Goal: Task Accomplishment & Management: Complete application form

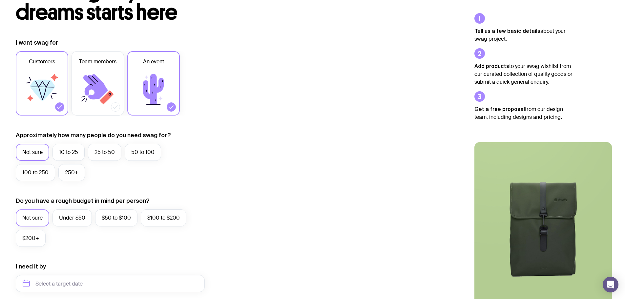
scroll to position [66, 0]
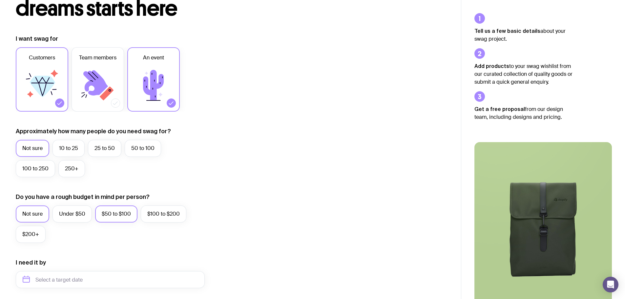
click at [124, 214] on label "$50 to $100" at bounding box center [116, 213] width 42 height 17
click at [0, 0] on input "$50 to $100" at bounding box center [0, 0] width 0 height 0
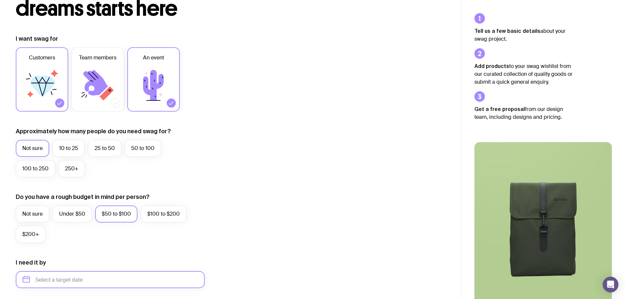
click at [112, 281] on input "text" at bounding box center [110, 279] width 189 height 17
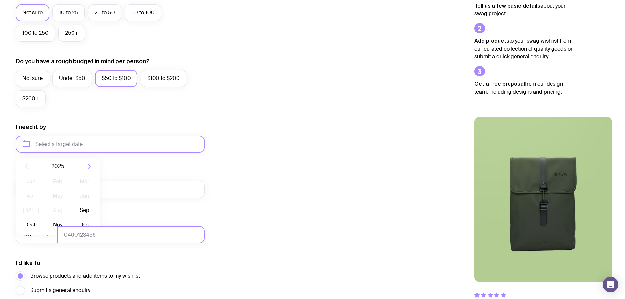
scroll to position [230, 0]
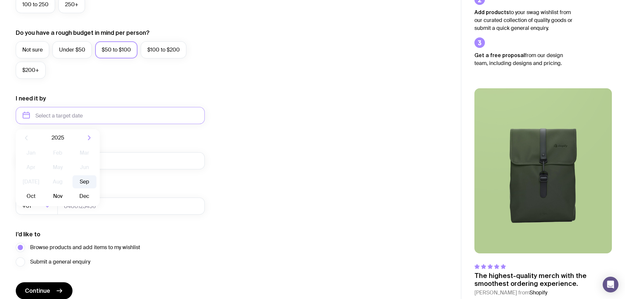
click at [43, 190] on button "Sep" at bounding box center [31, 196] width 24 height 13
type input "[DATE]"
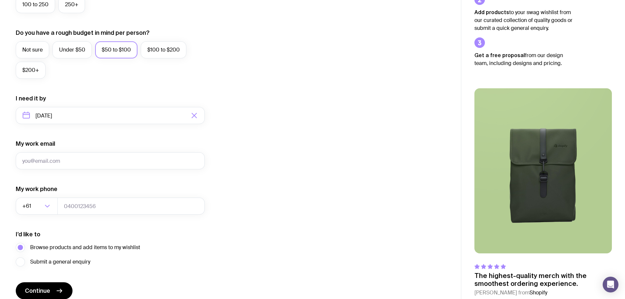
scroll to position [259, 0]
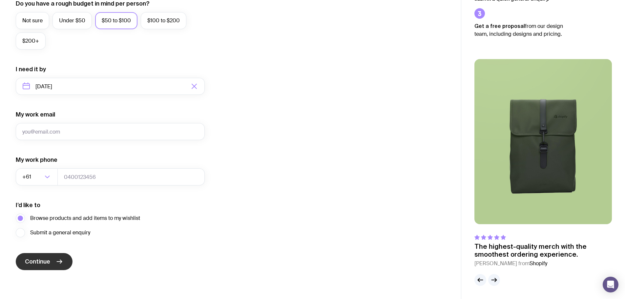
click at [48, 262] on span "Continue" at bounding box center [37, 261] width 25 height 8
click at [45, 129] on input "My work email" at bounding box center [110, 131] width 189 height 17
type input "[EMAIL_ADDRESS][DOMAIN_NAME]"
click at [54, 255] on button "Continue" at bounding box center [44, 261] width 57 height 17
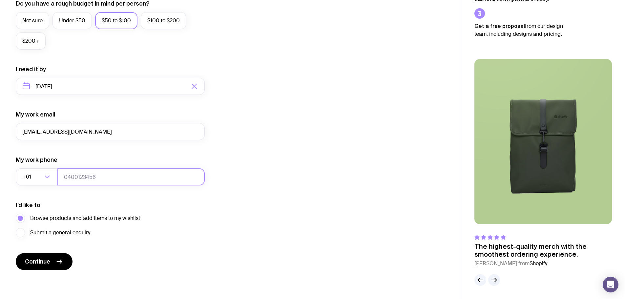
click at [92, 181] on input "tel" at bounding box center [130, 176] width 147 height 17
click at [66, 177] on input "0429946368" at bounding box center [130, 176] width 147 height 17
type input "429946368"
click at [62, 259] on icon "submit" at bounding box center [59, 261] width 8 height 8
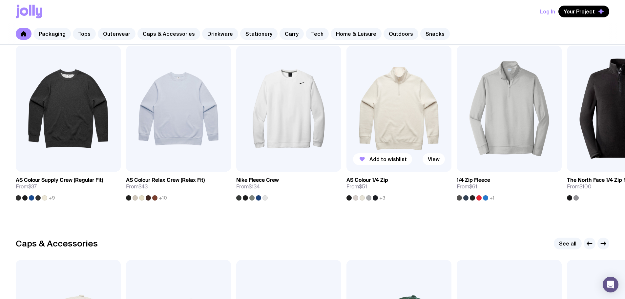
scroll to position [492, 0]
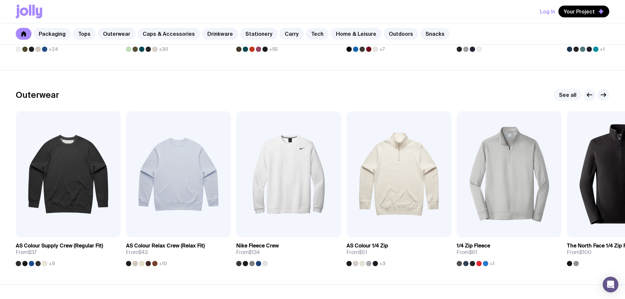
click at [566, 96] on link "See all" at bounding box center [568, 95] width 28 height 12
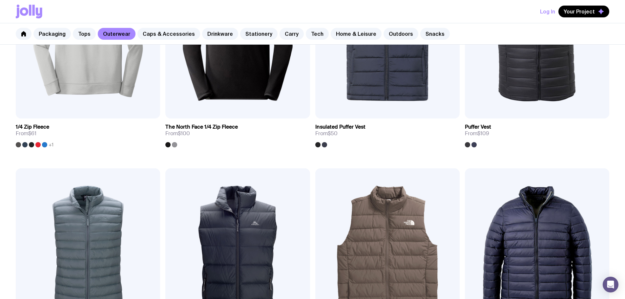
scroll to position [361, 0]
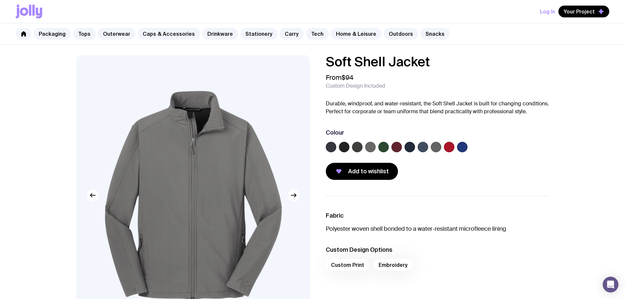
click at [406, 148] on label at bounding box center [409, 147] width 10 height 10
click at [0, 0] on input "radio" at bounding box center [0, 0] width 0 height 0
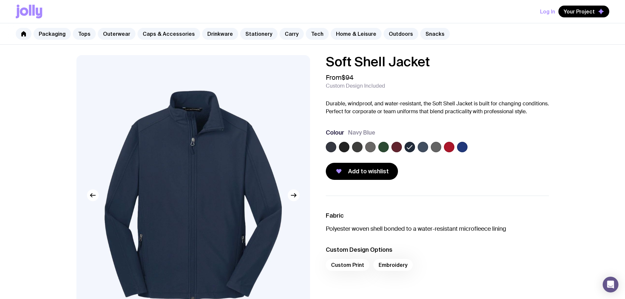
click at [354, 267] on div "Custom Print Embroidery" at bounding box center [437, 267] width 223 height 16
click at [352, 266] on div "Custom Print Embroidery" at bounding box center [437, 267] width 223 height 16
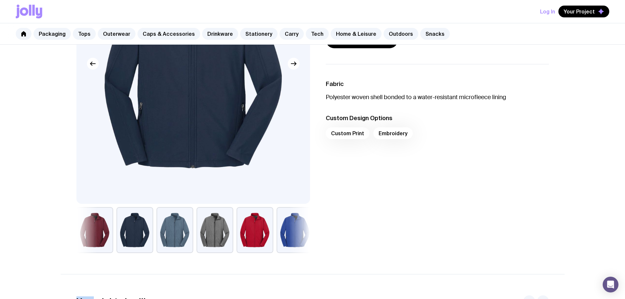
scroll to position [131, 0]
click at [579, 13] on span "Your Project" at bounding box center [578, 11] width 31 height 7
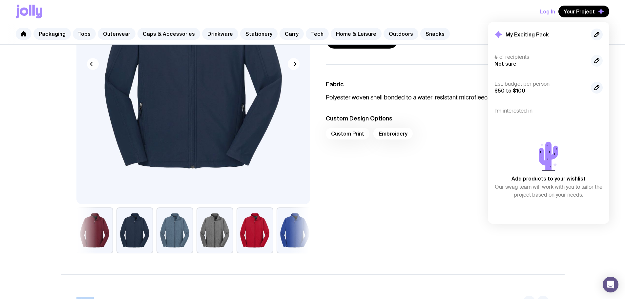
click at [596, 62] on icon "button" at bounding box center [596, 60] width 5 height 5
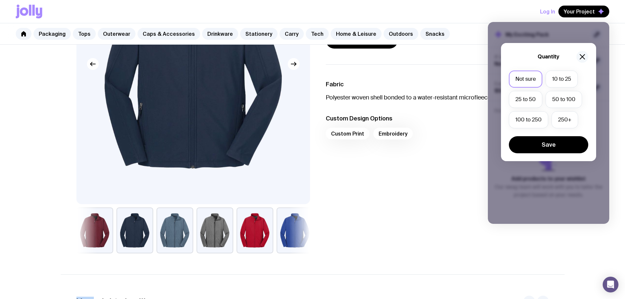
click at [582, 57] on icon "button" at bounding box center [582, 56] width 5 height 5
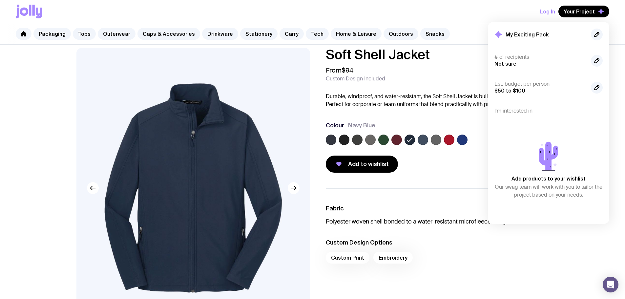
scroll to position [0, 0]
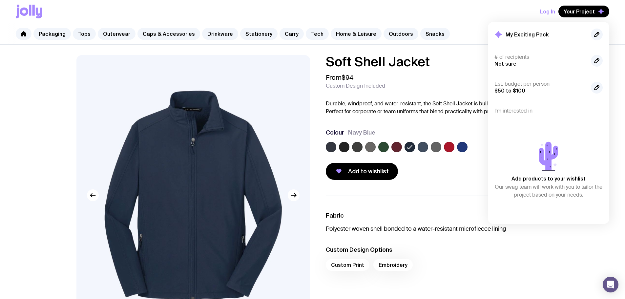
click at [447, 122] on div "Soft Shell Jacket From $94 Custom Design Included Durable, windproof, and water…" at bounding box center [437, 117] width 223 height 125
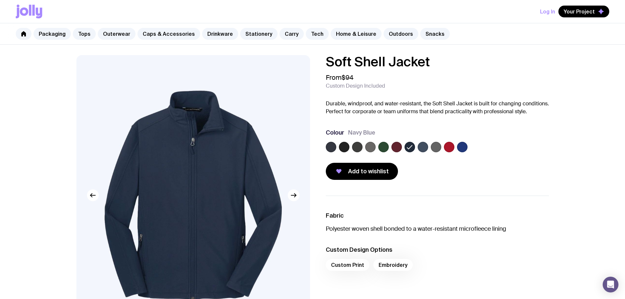
click at [249, 132] on img at bounding box center [192, 195] width 233 height 280
click at [292, 193] on icon "button" at bounding box center [294, 195] width 8 height 8
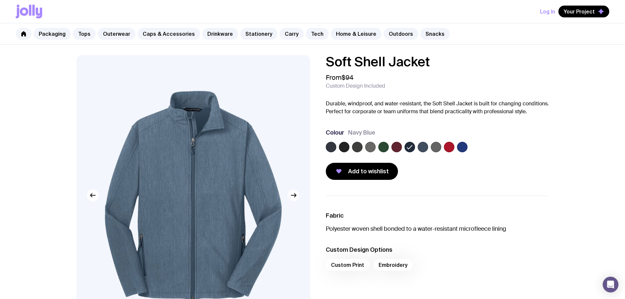
click at [292, 195] on icon "button" at bounding box center [293, 195] width 5 height 0
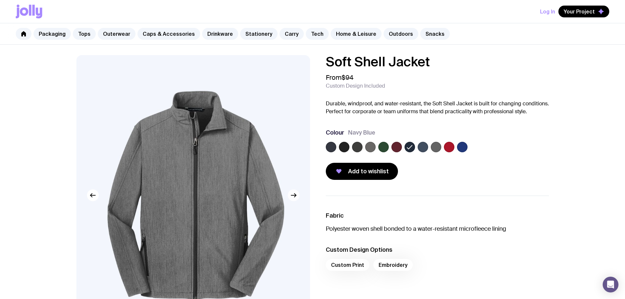
click at [292, 195] on icon "button" at bounding box center [293, 195] width 5 height 0
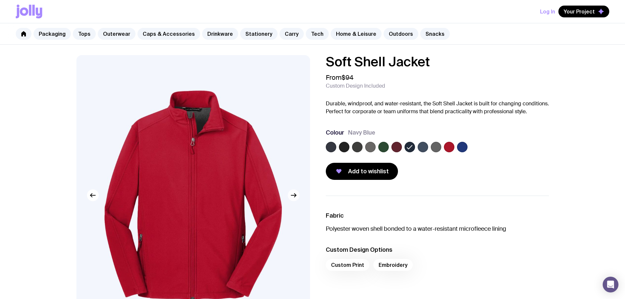
click at [292, 195] on icon "button" at bounding box center [293, 195] width 5 height 0
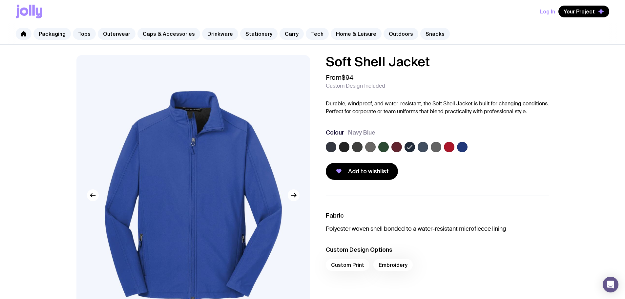
scroll to position [131, 0]
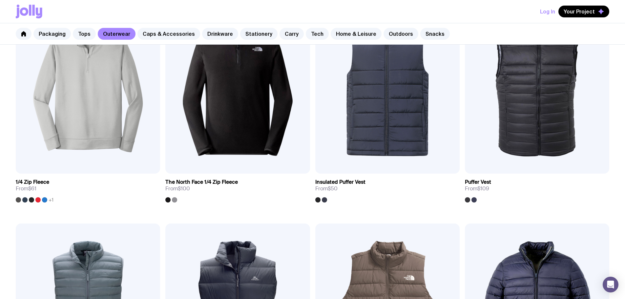
scroll to position [393, 0]
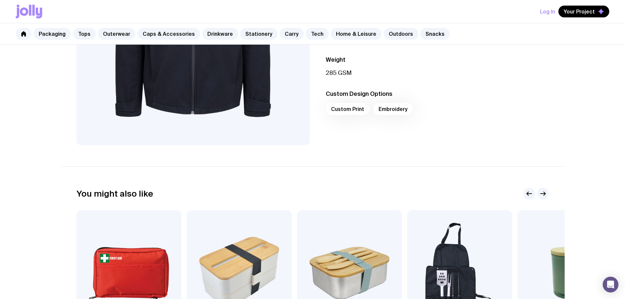
scroll to position [131, 0]
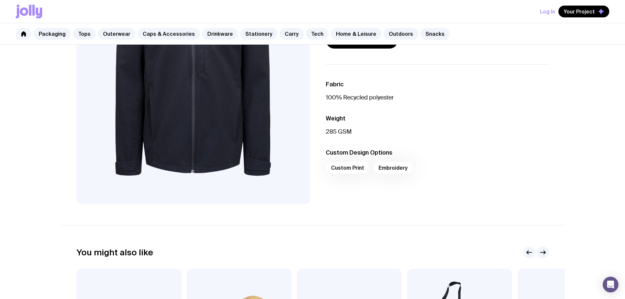
click at [344, 171] on div "Custom Print Embroidery" at bounding box center [437, 170] width 223 height 16
click at [345, 169] on div "Custom Print Embroidery" at bounding box center [437, 170] width 223 height 16
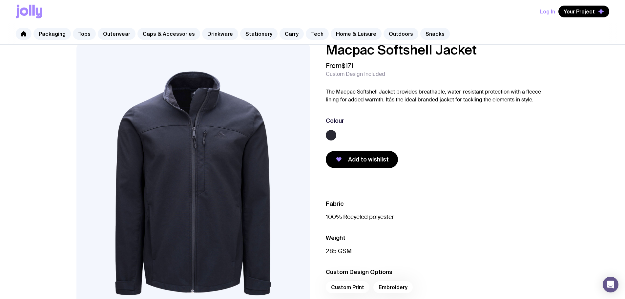
scroll to position [0, 0]
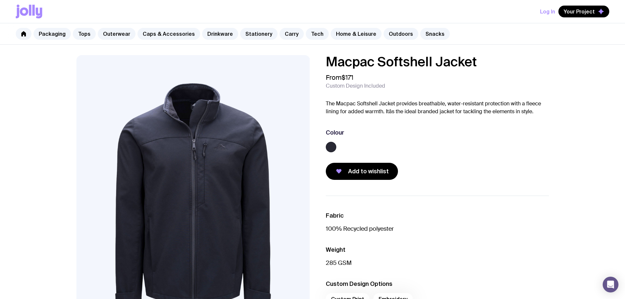
drag, startPoint x: 492, startPoint y: 94, endPoint x: 400, endPoint y: 81, distance: 92.1
click at [400, 81] on div "From $171 Custom Design Included" at bounding box center [437, 81] width 223 height 16
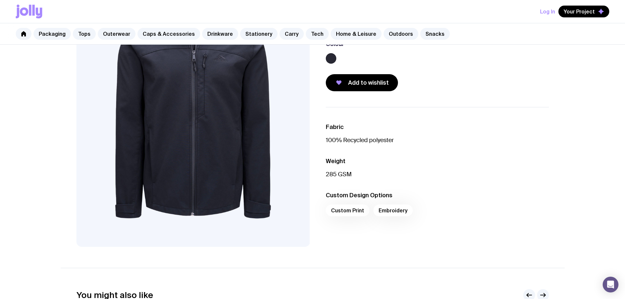
scroll to position [98, 0]
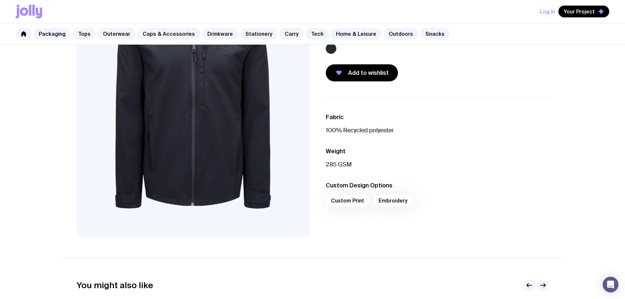
click at [274, 158] on img at bounding box center [192, 97] width 233 height 280
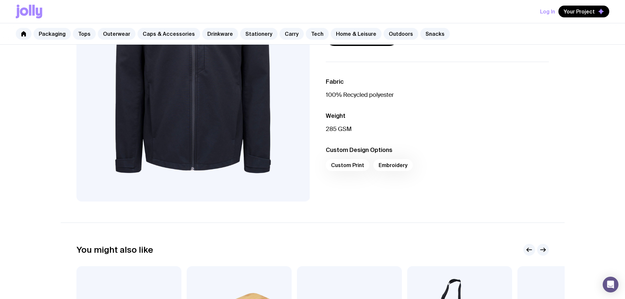
scroll to position [64, 0]
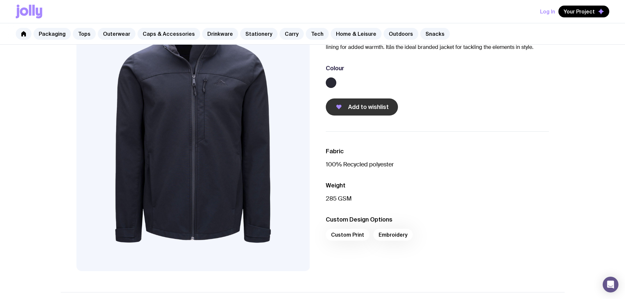
click at [373, 112] on button "Add to wishlist" at bounding box center [362, 106] width 72 height 17
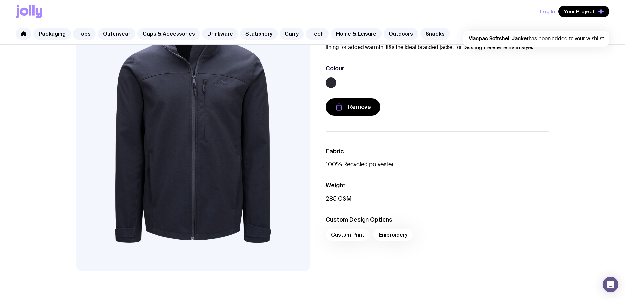
scroll to position [0, 0]
click at [575, 9] on span "Your Project" at bounding box center [578, 11] width 31 height 7
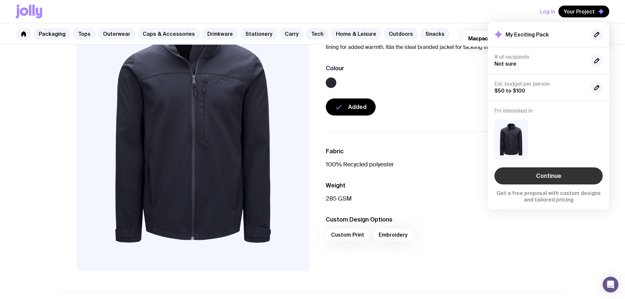
click at [551, 178] on link "Continue" at bounding box center [548, 175] width 108 height 17
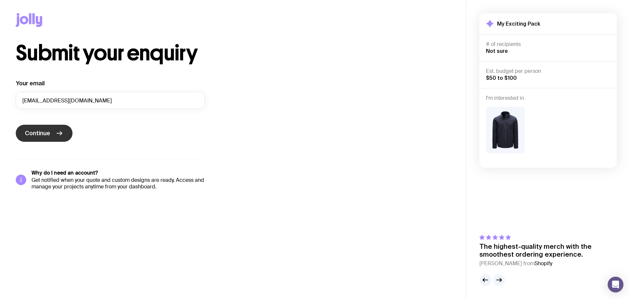
click at [63, 134] on button "Continue" at bounding box center [44, 133] width 57 height 17
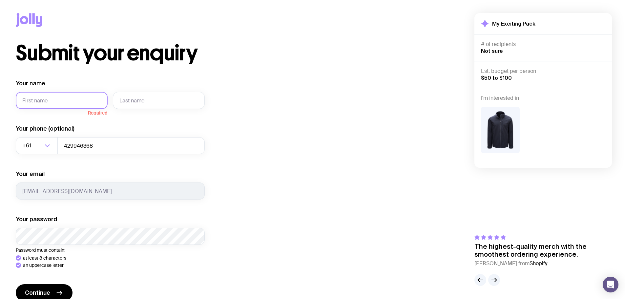
click at [64, 99] on input "Your name" at bounding box center [62, 100] width 92 height 17
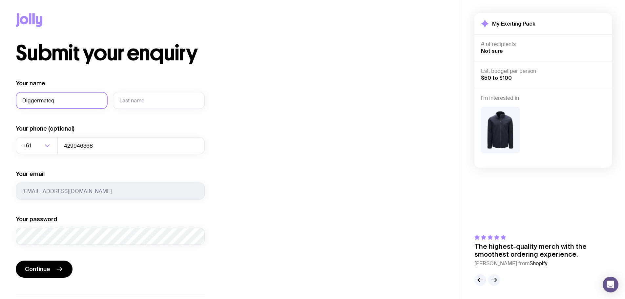
type input "Diggermateq"
type input "Support"
click at [64, 99] on input "Diggermateq" at bounding box center [62, 100] width 92 height 17
type input "Diggermate"
click at [39, 267] on span "Continue" at bounding box center [37, 269] width 25 height 8
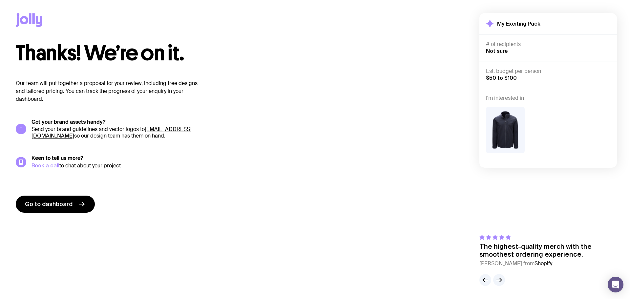
click at [304, 131] on div "Thanks! We’re on it. Our team will put together a proposal for your review, inc…" at bounding box center [233, 128] width 434 height 170
drag, startPoint x: 390, startPoint y: 177, endPoint x: 300, endPoint y: 162, distance: 91.4
click at [310, 162] on div "Thanks! We’re on it. Our team will put together a proposal for your review, inc…" at bounding box center [233, 128] width 434 height 170
click at [50, 205] on span "Go to dashboard" at bounding box center [49, 204] width 48 height 8
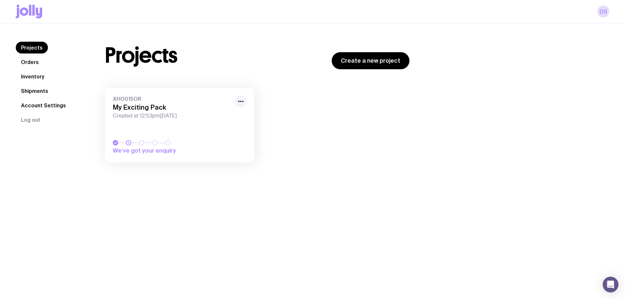
click at [203, 110] on h3 "My Exciting Pack" at bounding box center [172, 107] width 118 height 8
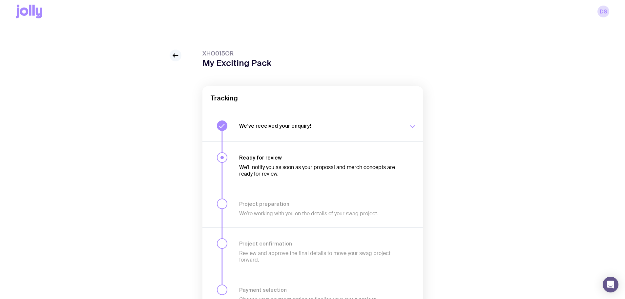
click at [173, 54] on icon at bounding box center [175, 55] width 8 height 8
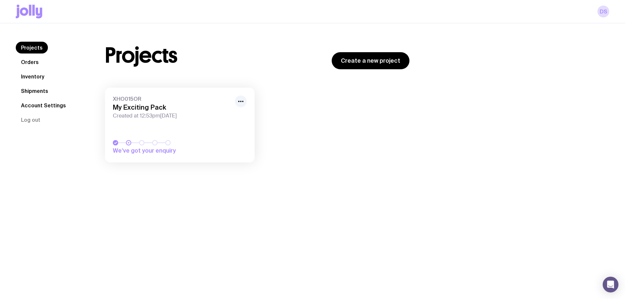
click at [34, 61] on link "Orders" at bounding box center [30, 62] width 28 height 12
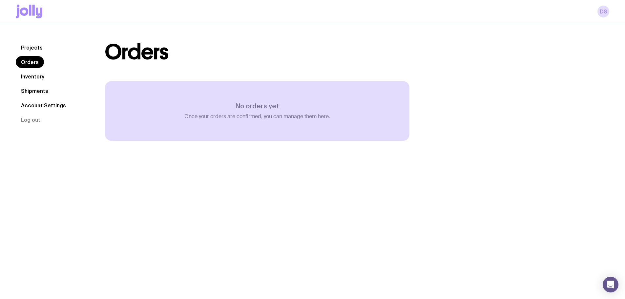
click at [40, 9] on icon at bounding box center [29, 12] width 27 height 14
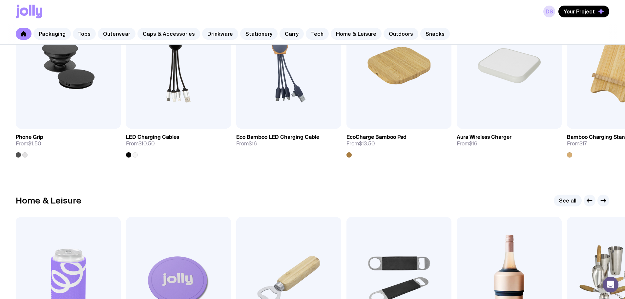
scroll to position [1672, 0]
